Goal: Task Accomplishment & Management: Manage account settings

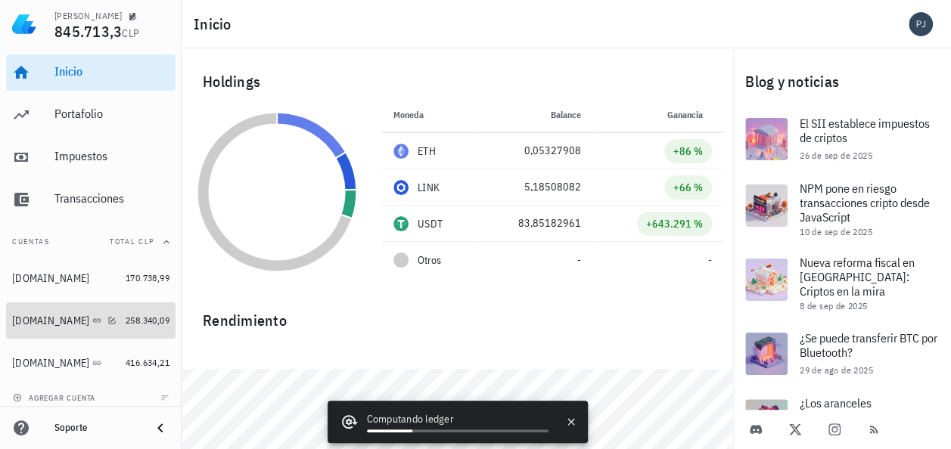
click at [38, 324] on div "[DOMAIN_NAME]" at bounding box center [50, 321] width 77 height 13
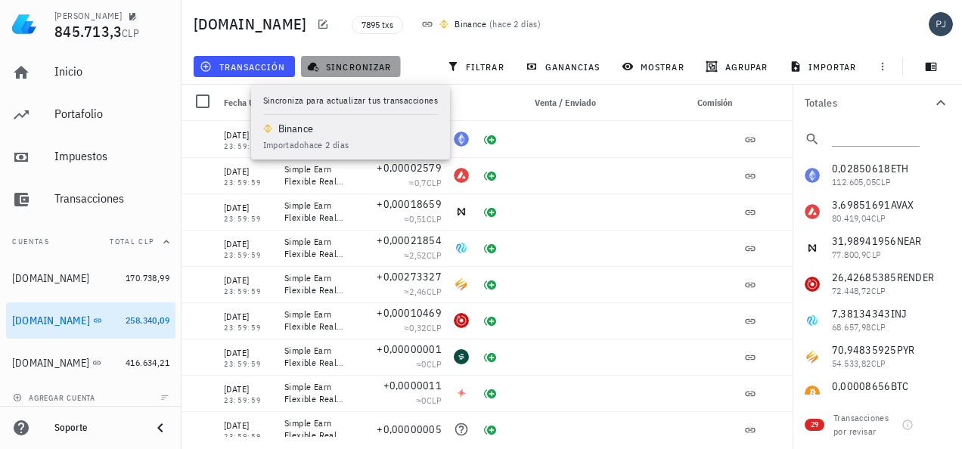
click at [347, 68] on span "sincronizar" at bounding box center [350, 67] width 81 height 12
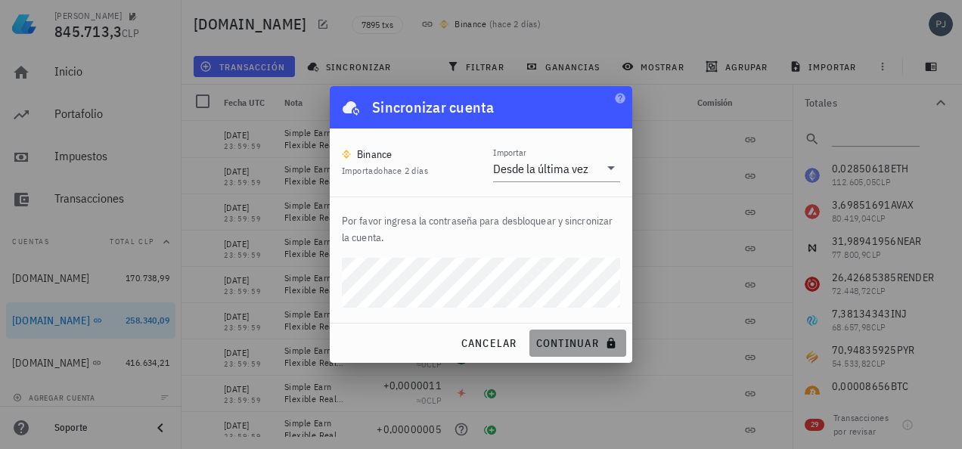
click at [554, 343] on span "continuar" at bounding box center [578, 344] width 85 height 14
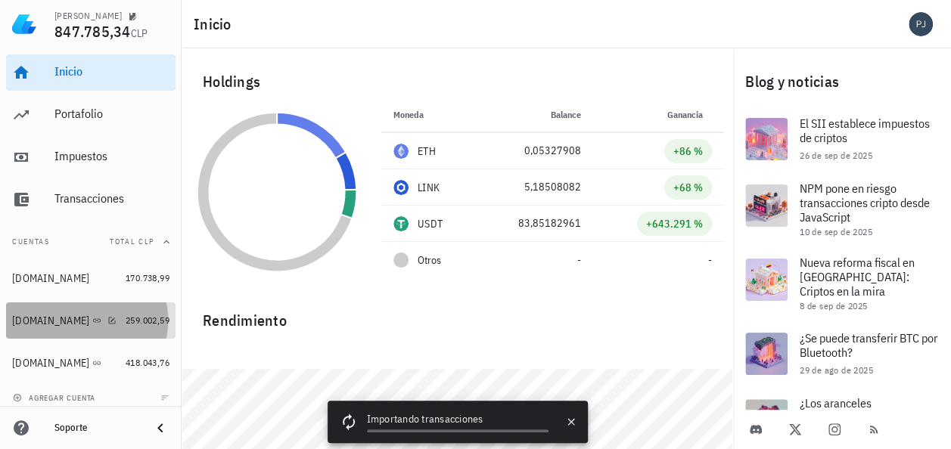
click at [36, 325] on div "[DOMAIN_NAME]" at bounding box center [50, 321] width 77 height 13
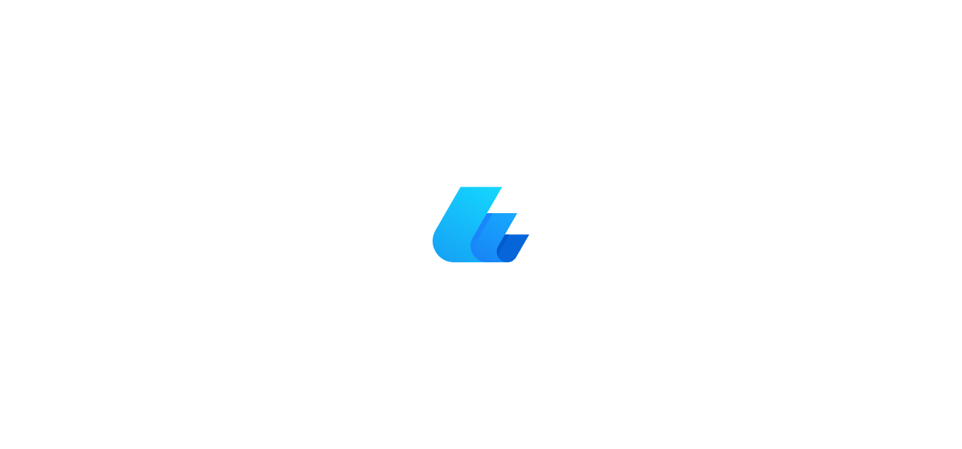
click at [927, 18] on div at bounding box center [481, 224] width 962 height 449
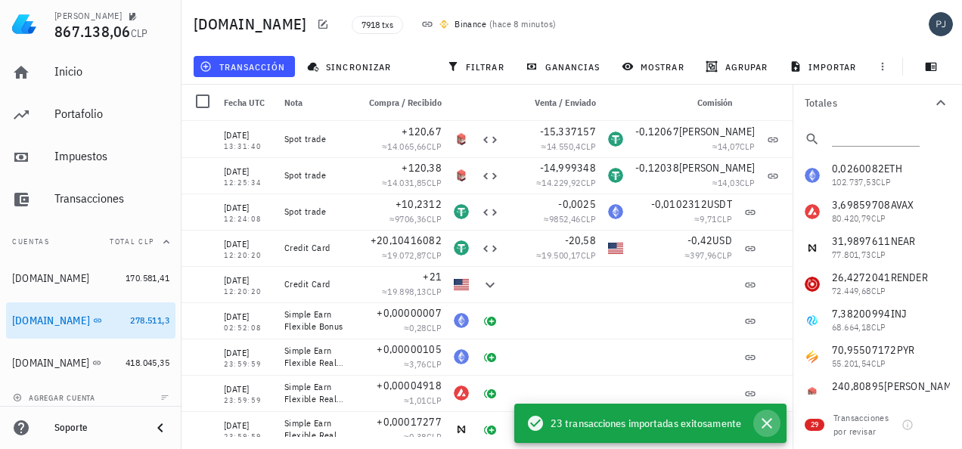
click at [772, 422] on icon "button" at bounding box center [767, 424] width 18 height 18
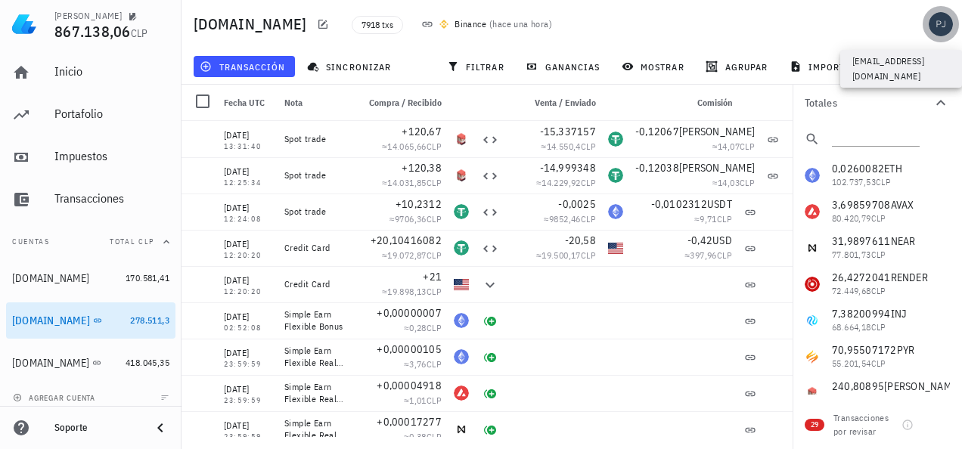
click at [943, 27] on div "avatar" at bounding box center [941, 24] width 24 height 24
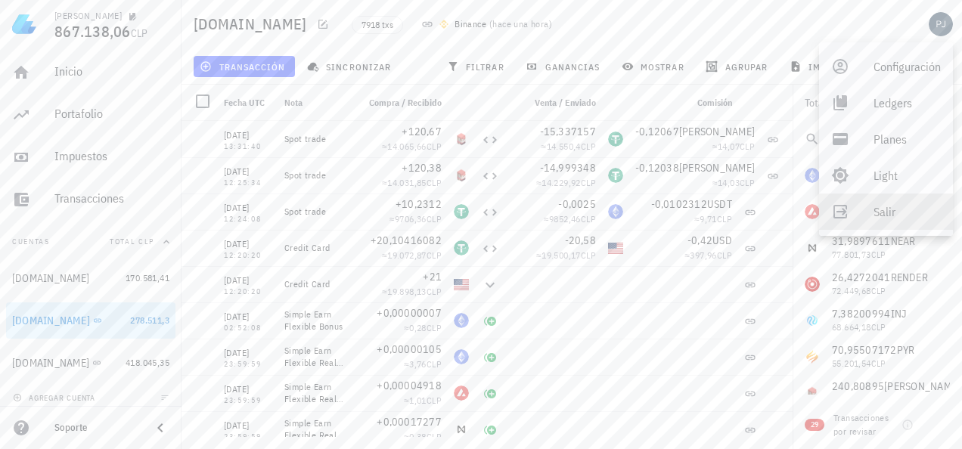
click at [875, 222] on div "Salir" at bounding box center [907, 212] width 67 height 30
